Goal: Task Accomplishment & Management: Complete application form

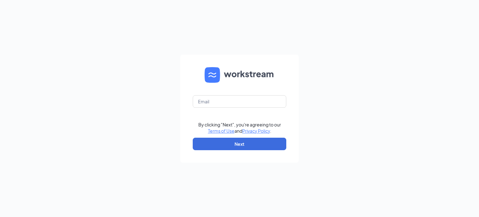
click at [230, 88] on form "By clicking "Next", you're agreeing to our Terms of Use and Privacy Policy . Ne…" at bounding box center [239, 109] width 118 height 108
click at [224, 98] on input "text" at bounding box center [240, 101] width 94 height 12
type input "[EMAIL_ADDRESS][DOMAIN_NAME]"
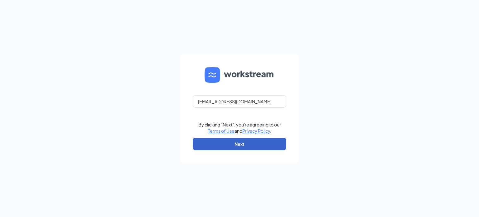
click at [229, 143] on button "Next" at bounding box center [240, 144] width 94 height 12
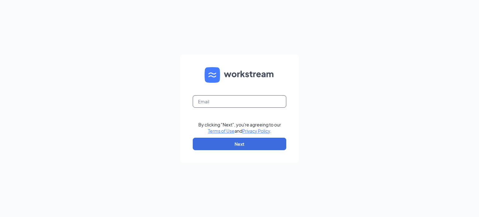
click at [240, 101] on input "text" at bounding box center [240, 101] width 94 height 12
type input "[EMAIL_ADDRESS][DOMAIN_NAME]"
click at [241, 150] on form "[EMAIL_ADDRESS][DOMAIN_NAME] By clicking "Next", you're agreeing to our Terms o…" at bounding box center [239, 109] width 118 height 108
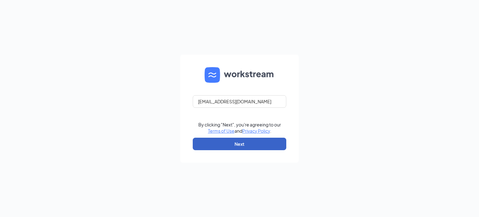
click at [243, 147] on button "Next" at bounding box center [240, 144] width 94 height 12
